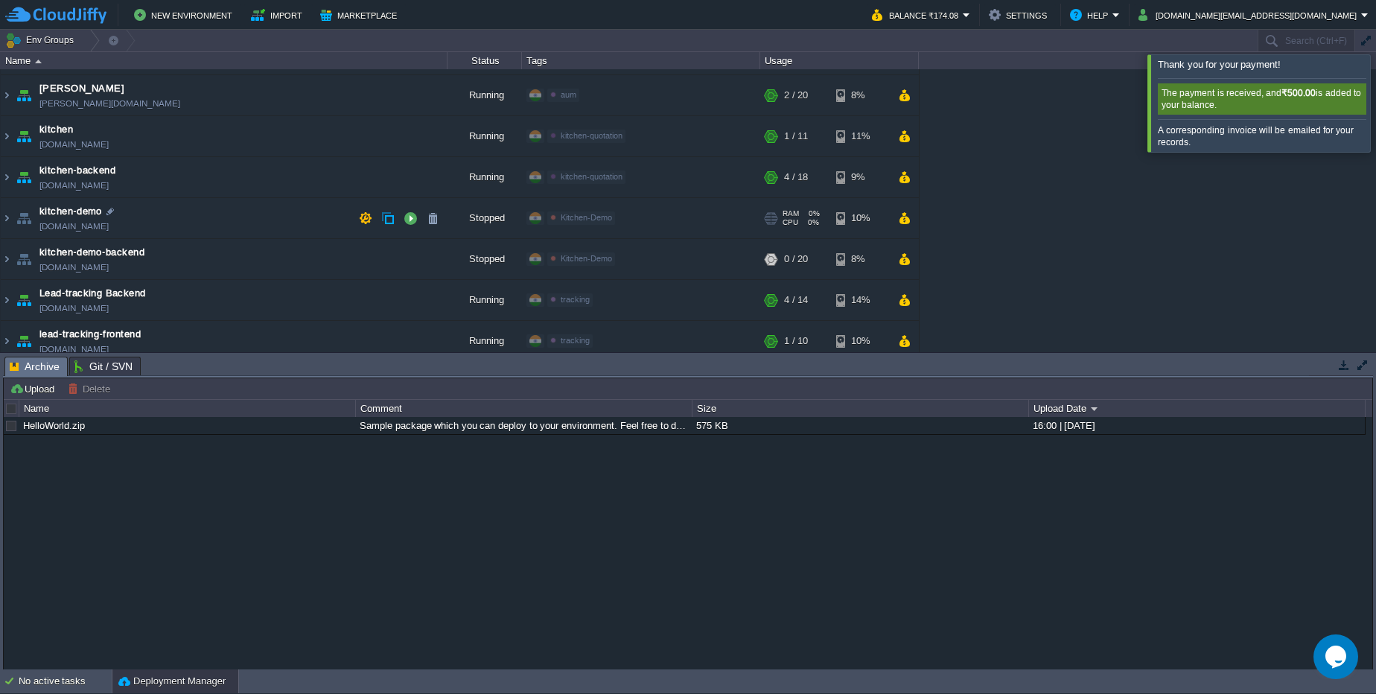
scroll to position [45, 0]
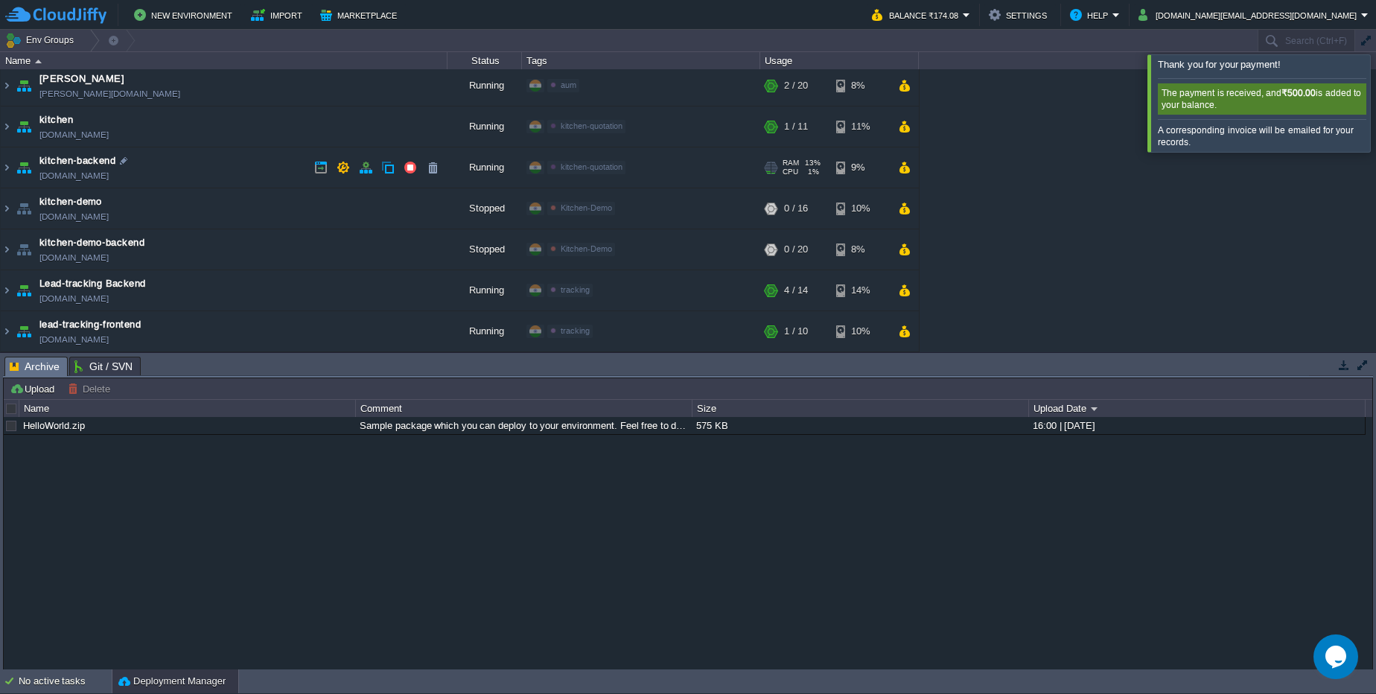
click at [63, 175] on link "kitchen-backend.cloudjiffy.net" at bounding box center [73, 175] width 69 height 15
click at [5, 172] on img at bounding box center [7, 167] width 12 height 40
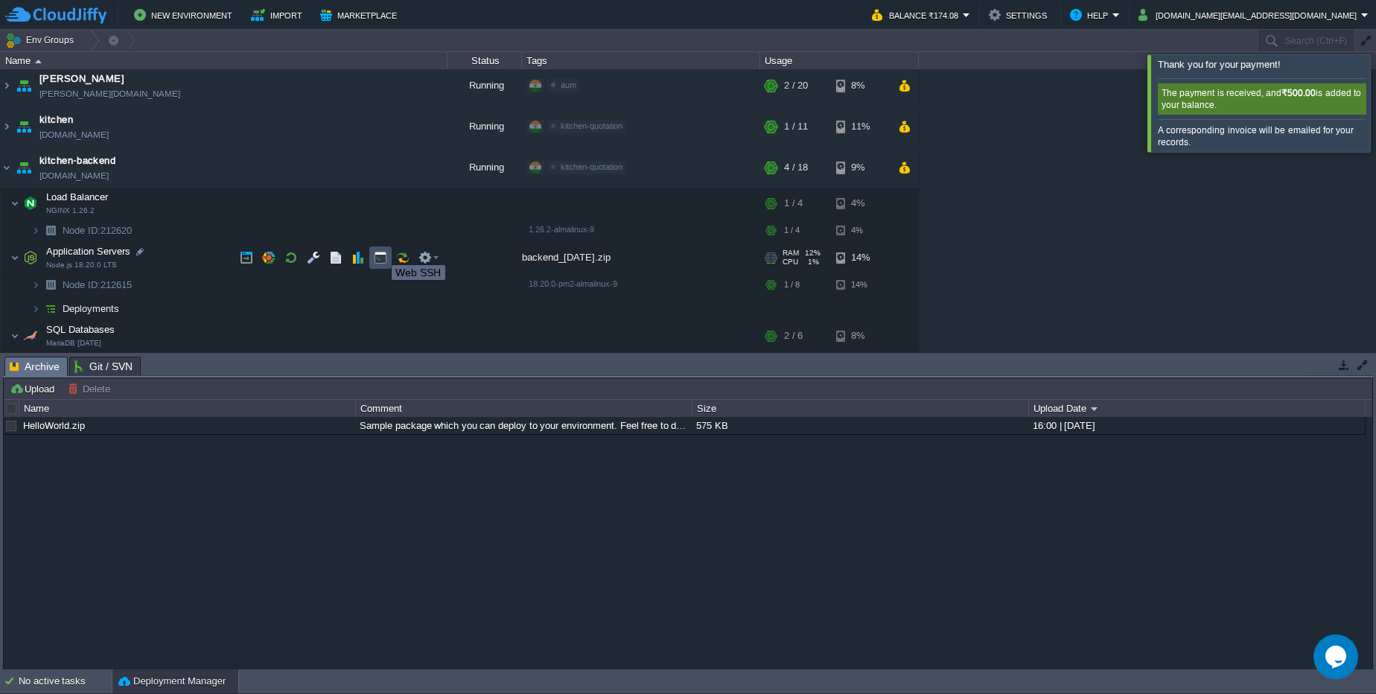
click at [381, 252] on button "button" at bounding box center [380, 257] width 13 height 13
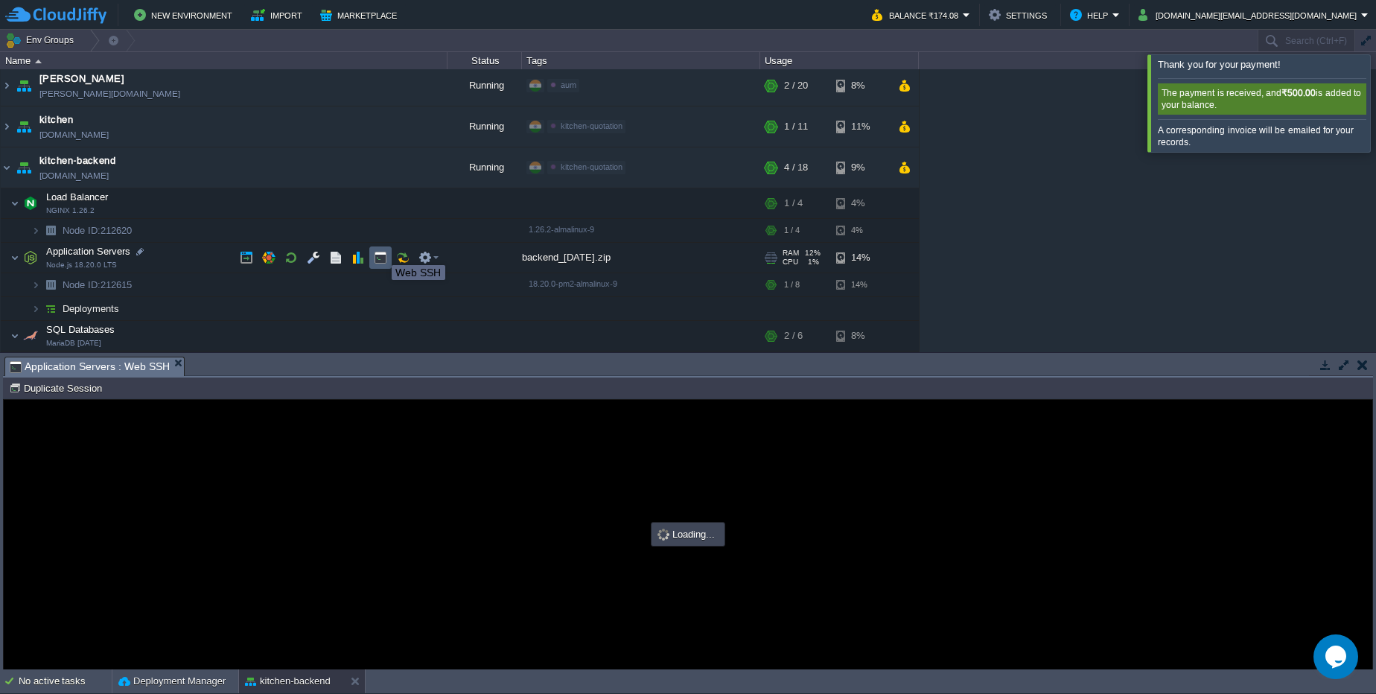
scroll to position [0, 0]
type input "#000000"
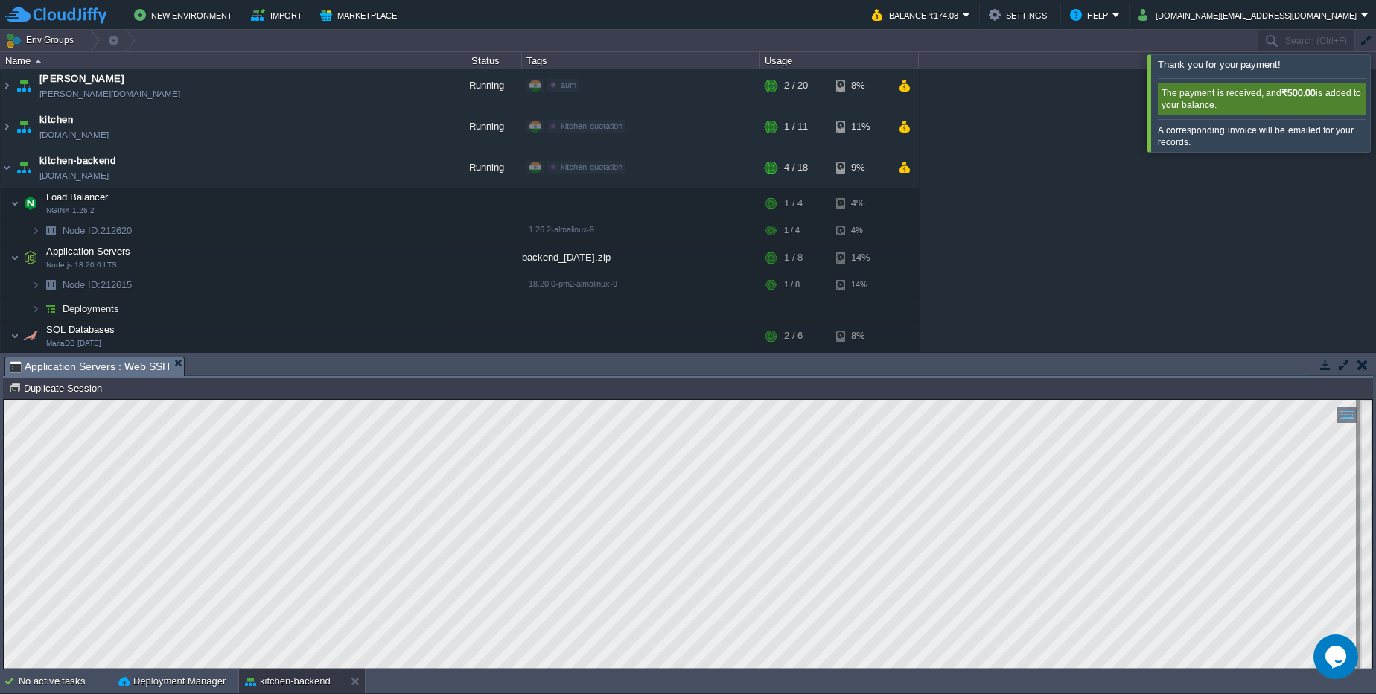
click at [1365, 372] on td at bounding box center [1362, 365] width 19 height 18
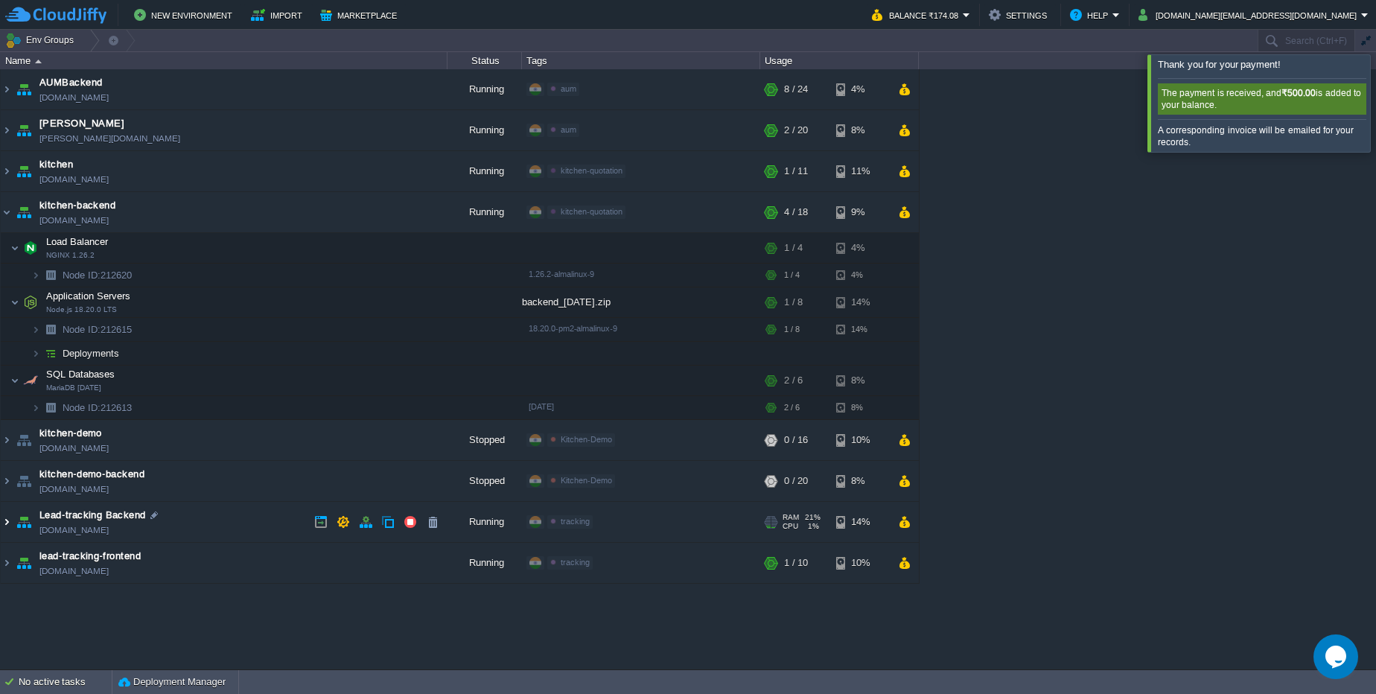
click at [7, 526] on img at bounding box center [7, 522] width 12 height 40
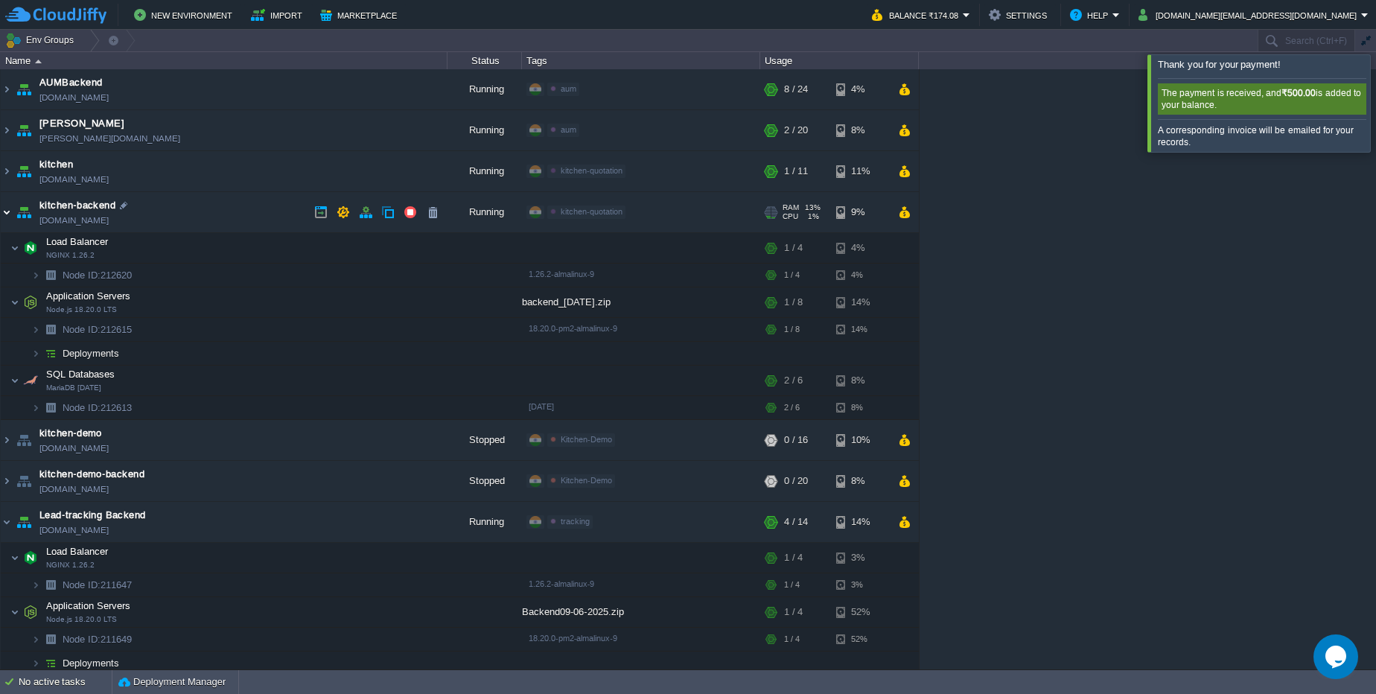
click at [9, 220] on img at bounding box center [7, 212] width 12 height 40
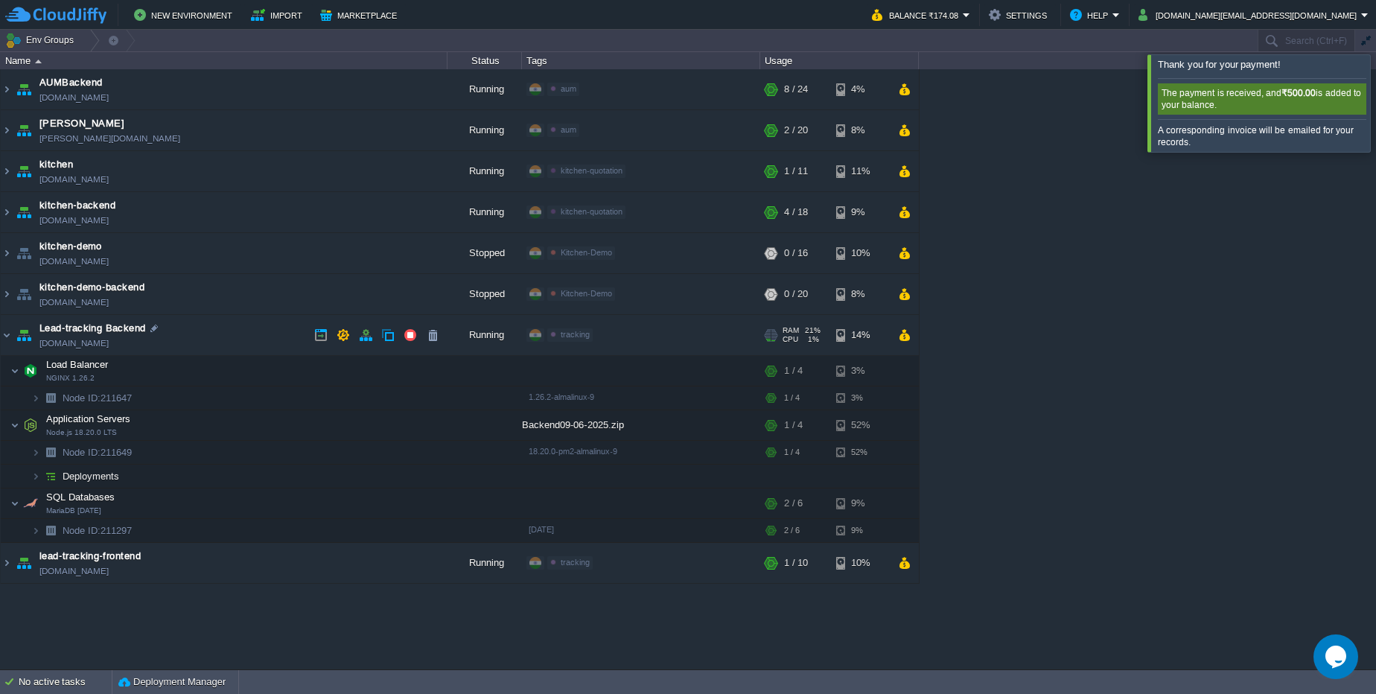
click at [109, 349] on link "lead-tracking.cloudjiffy.net" at bounding box center [73, 343] width 69 height 15
click at [378, 430] on button "button" at bounding box center [380, 425] width 13 height 13
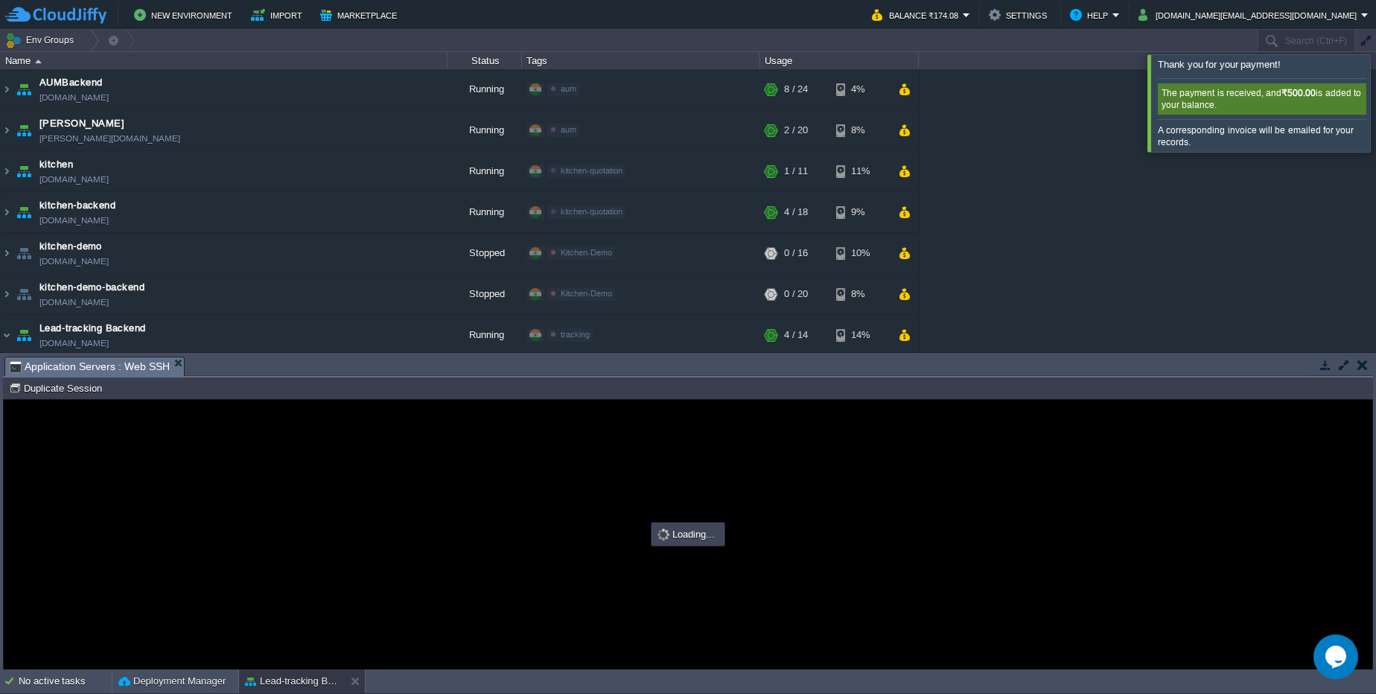
type input "#000000"
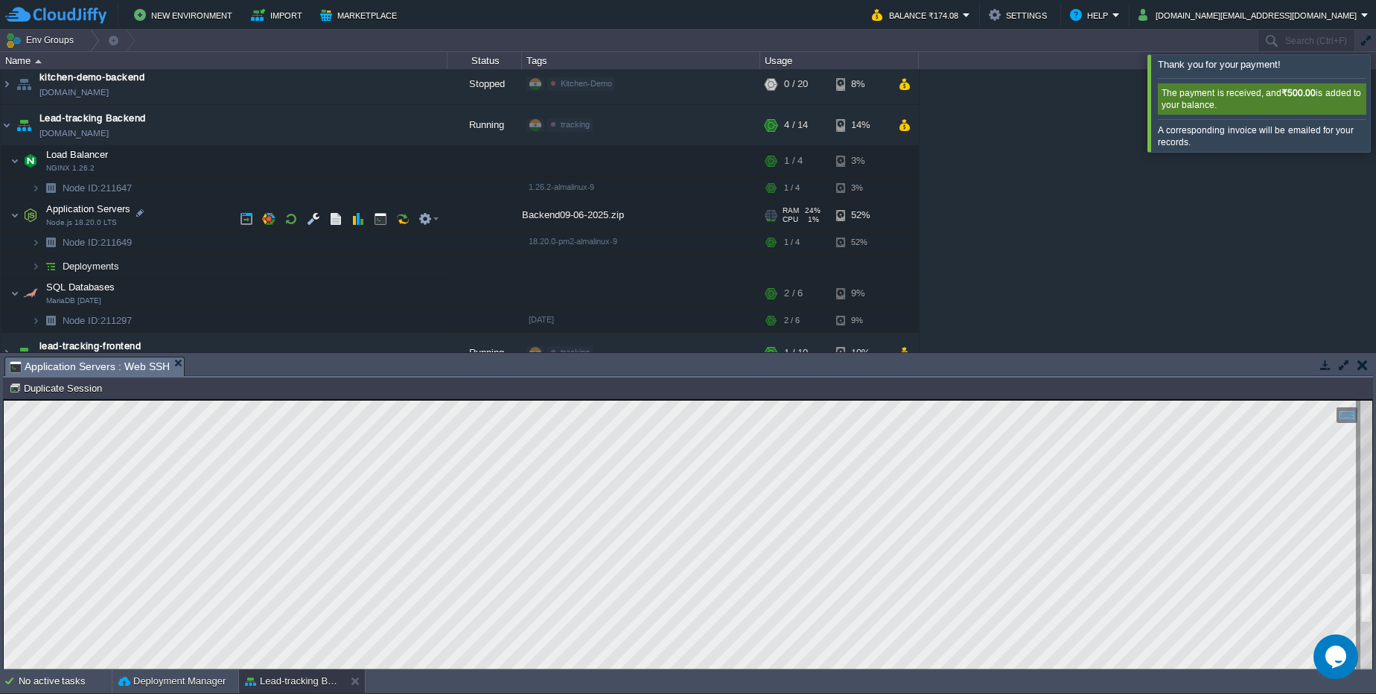
scroll to position [232, 0]
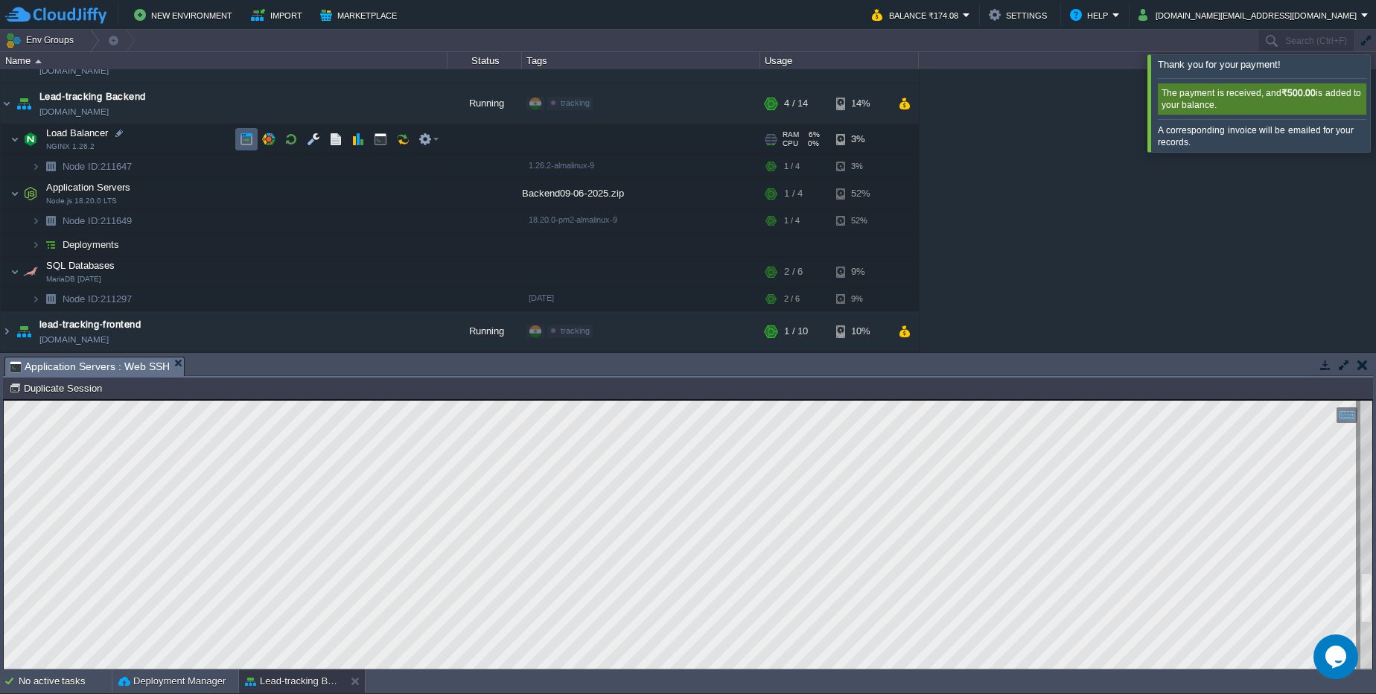
click at [246, 145] on button "button" at bounding box center [246, 139] width 13 height 13
click at [241, 194] on button "button" at bounding box center [246, 193] width 13 height 13
click at [109, 345] on link "lead-tracking-frontend.cloudjiffy.net" at bounding box center [73, 339] width 69 height 15
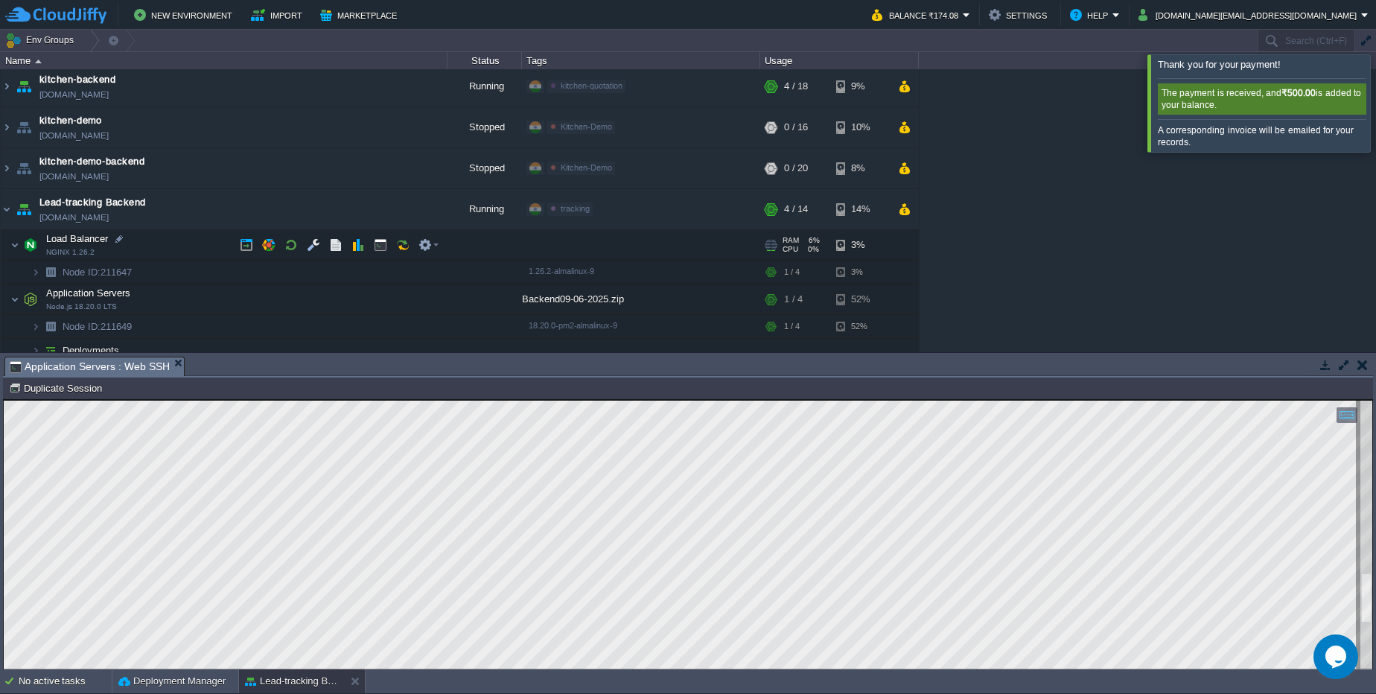
scroll to position [53, 0]
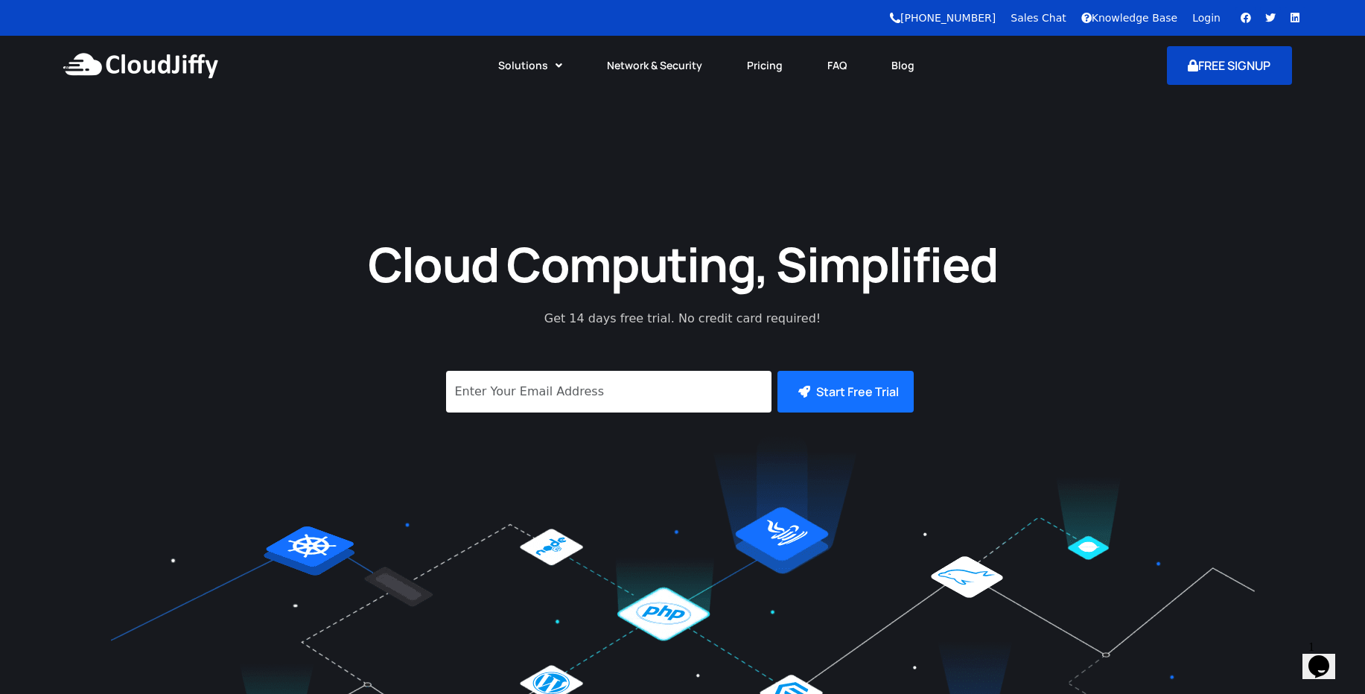
click at [1211, 51] on button "FREE SIGNUP" at bounding box center [1230, 65] width 126 height 39
